Goal: Check status: Check status

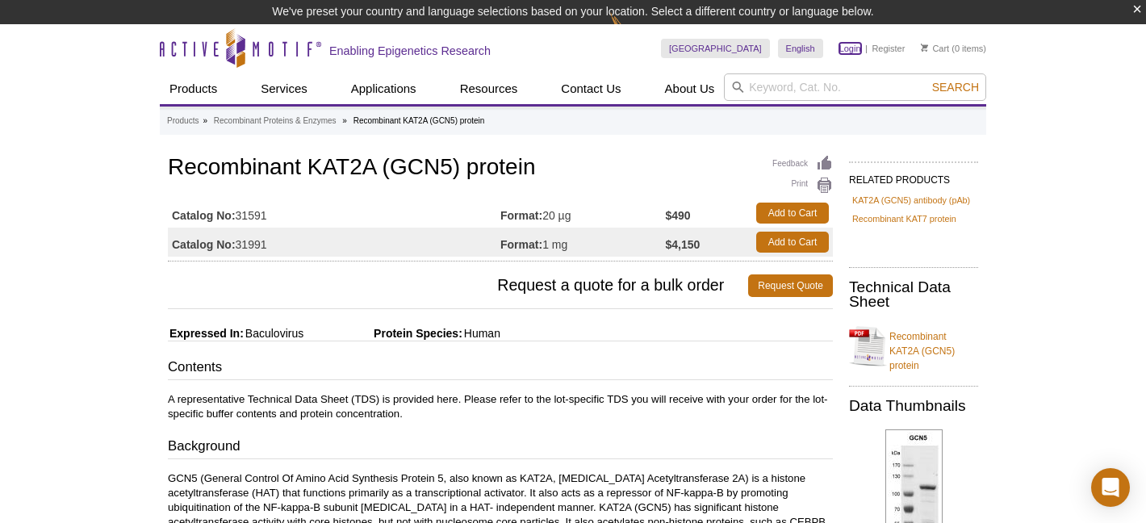
click at [843, 48] on link "Login" at bounding box center [851, 48] width 22 height 11
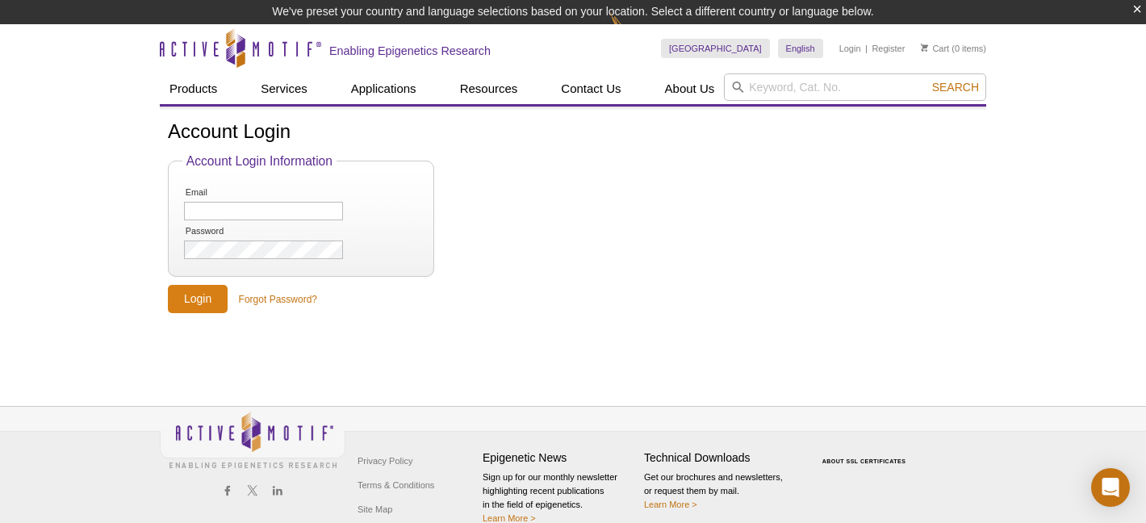
type input "[EMAIL_ADDRESS][DOMAIN_NAME]"
click at [220, 298] on input "Login" at bounding box center [198, 299] width 60 height 28
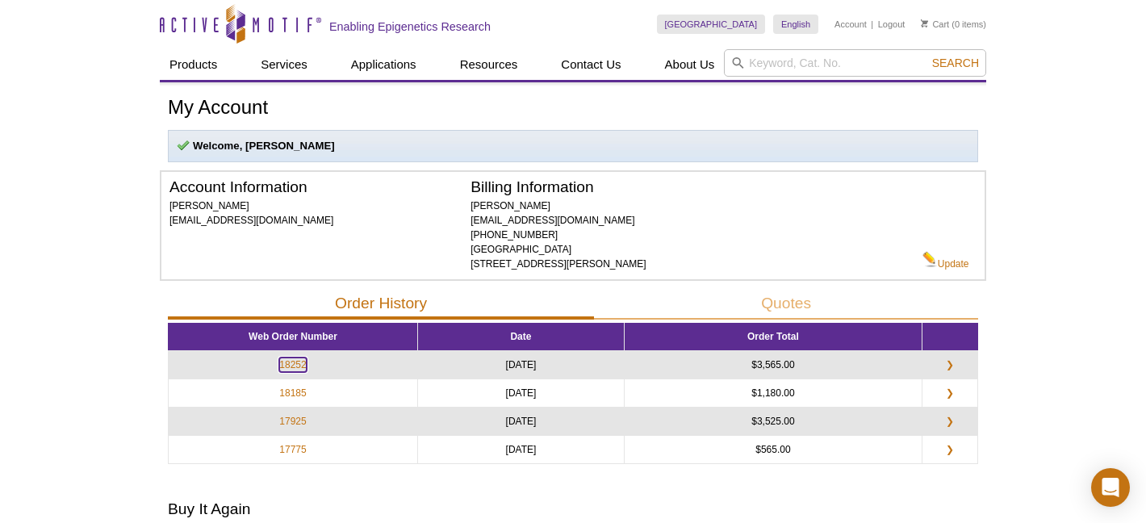
click at [291, 367] on link "18252" at bounding box center [292, 365] width 27 height 15
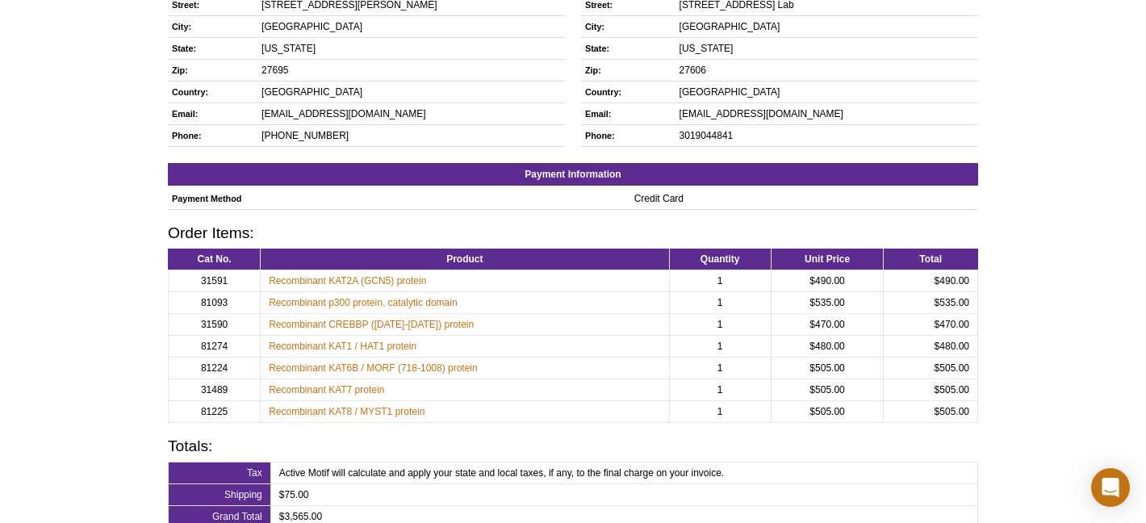
scroll to position [255, 0]
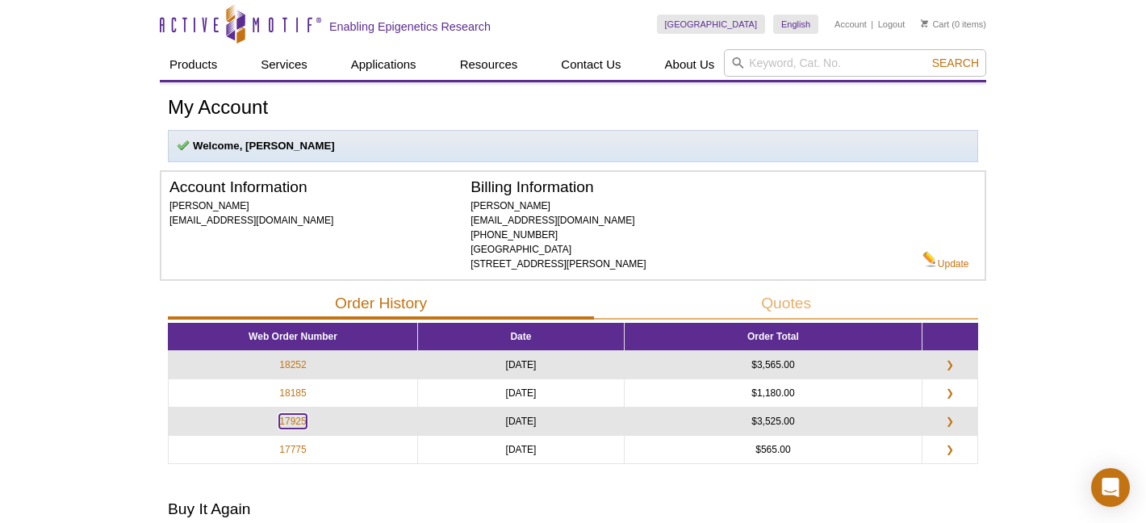
click at [291, 428] on link "17925" at bounding box center [292, 421] width 27 height 15
